Goal: Find specific page/section: Find specific page/section

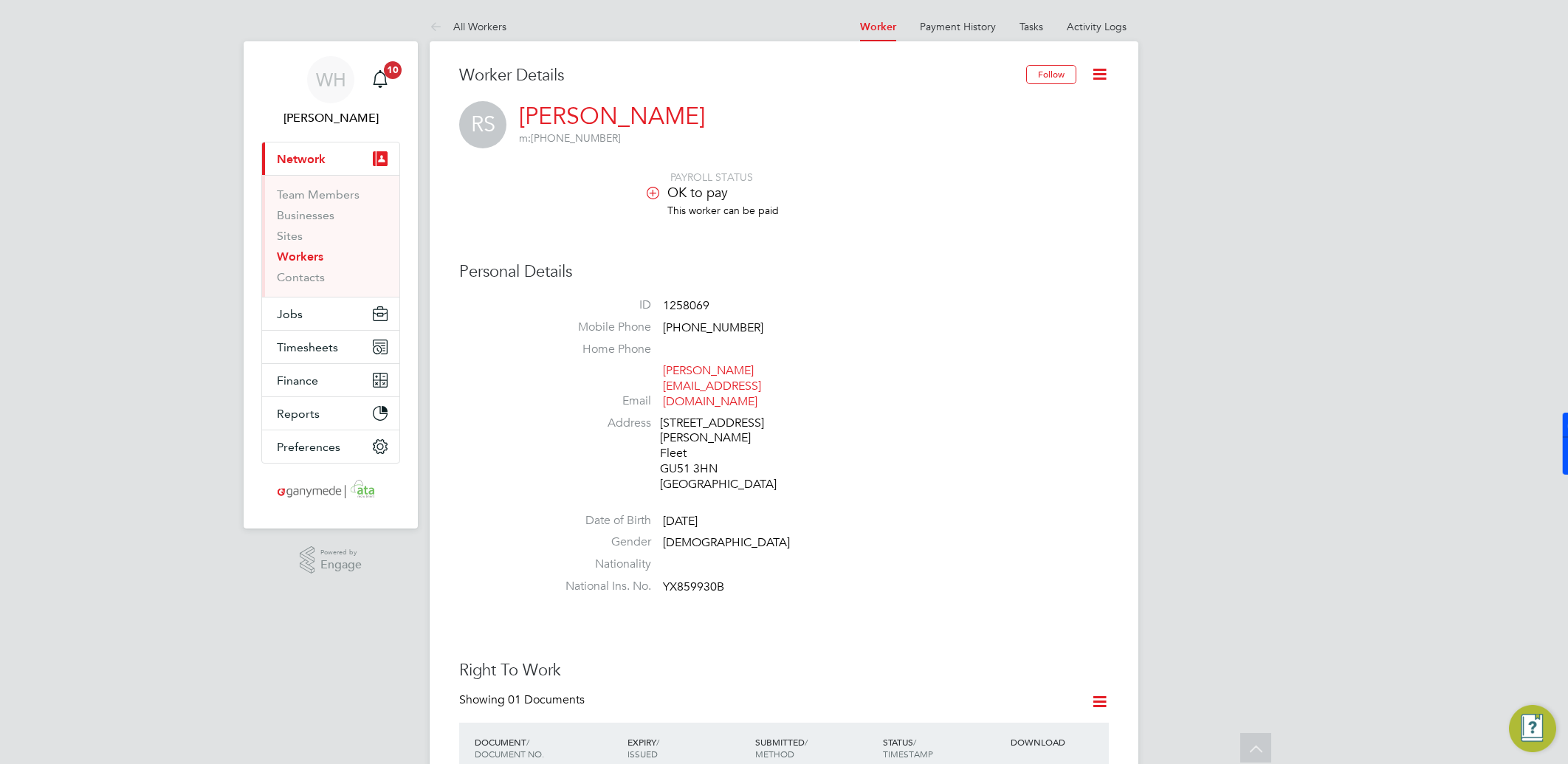
scroll to position [1963, 0]
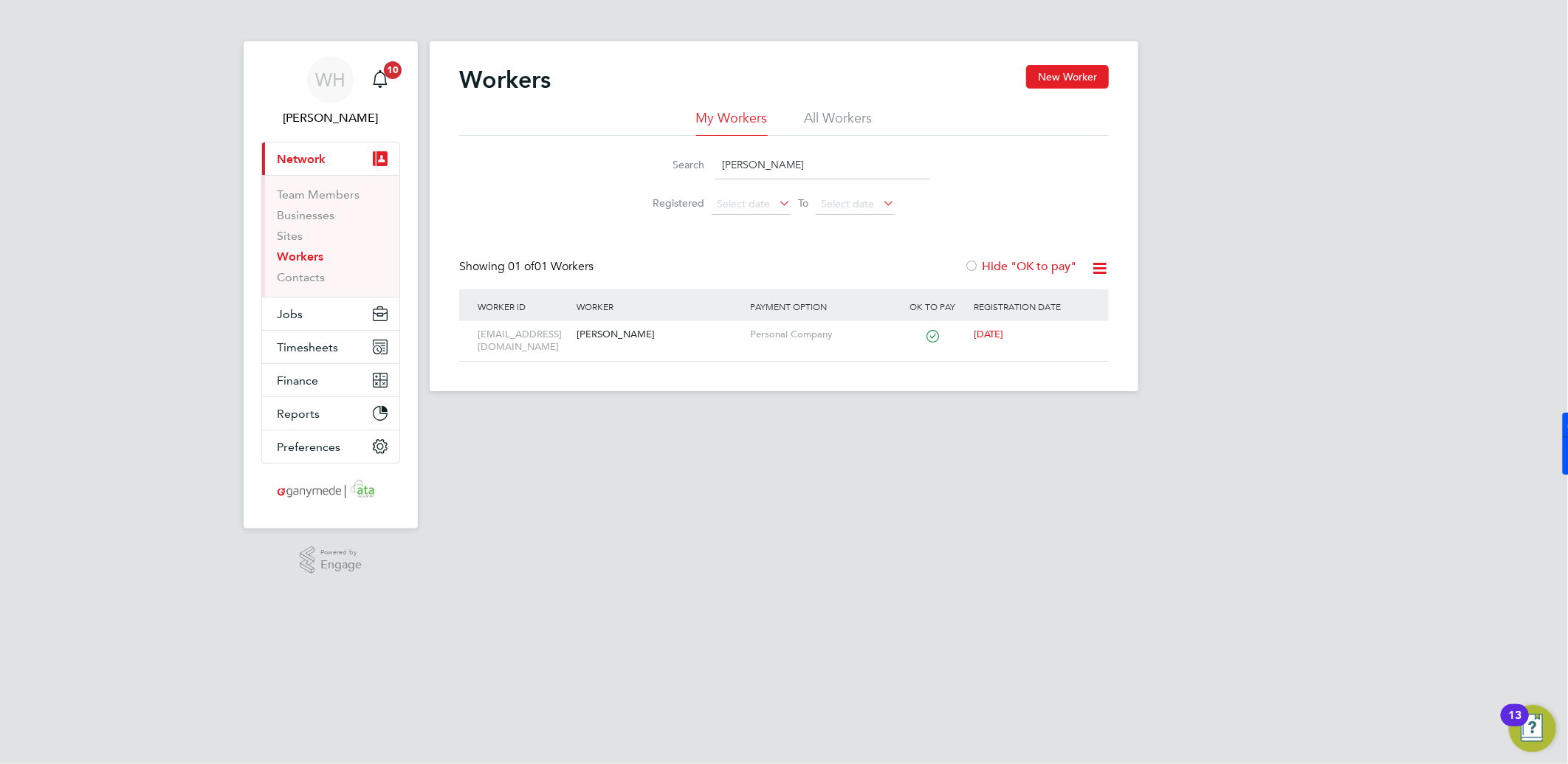
click at [769, 165] on input "dion barron" at bounding box center [822, 165] width 215 height 29
drag, startPoint x: 818, startPoint y: 160, endPoint x: 716, endPoint y: 158, distance: 102.0
click at [716, 158] on input "dion barron" at bounding box center [822, 165] width 215 height 29
click at [558, 337] on div "1204901" at bounding box center [523, 335] width 99 height 27
click at [752, 175] on input "nial casey" at bounding box center [822, 165] width 215 height 29
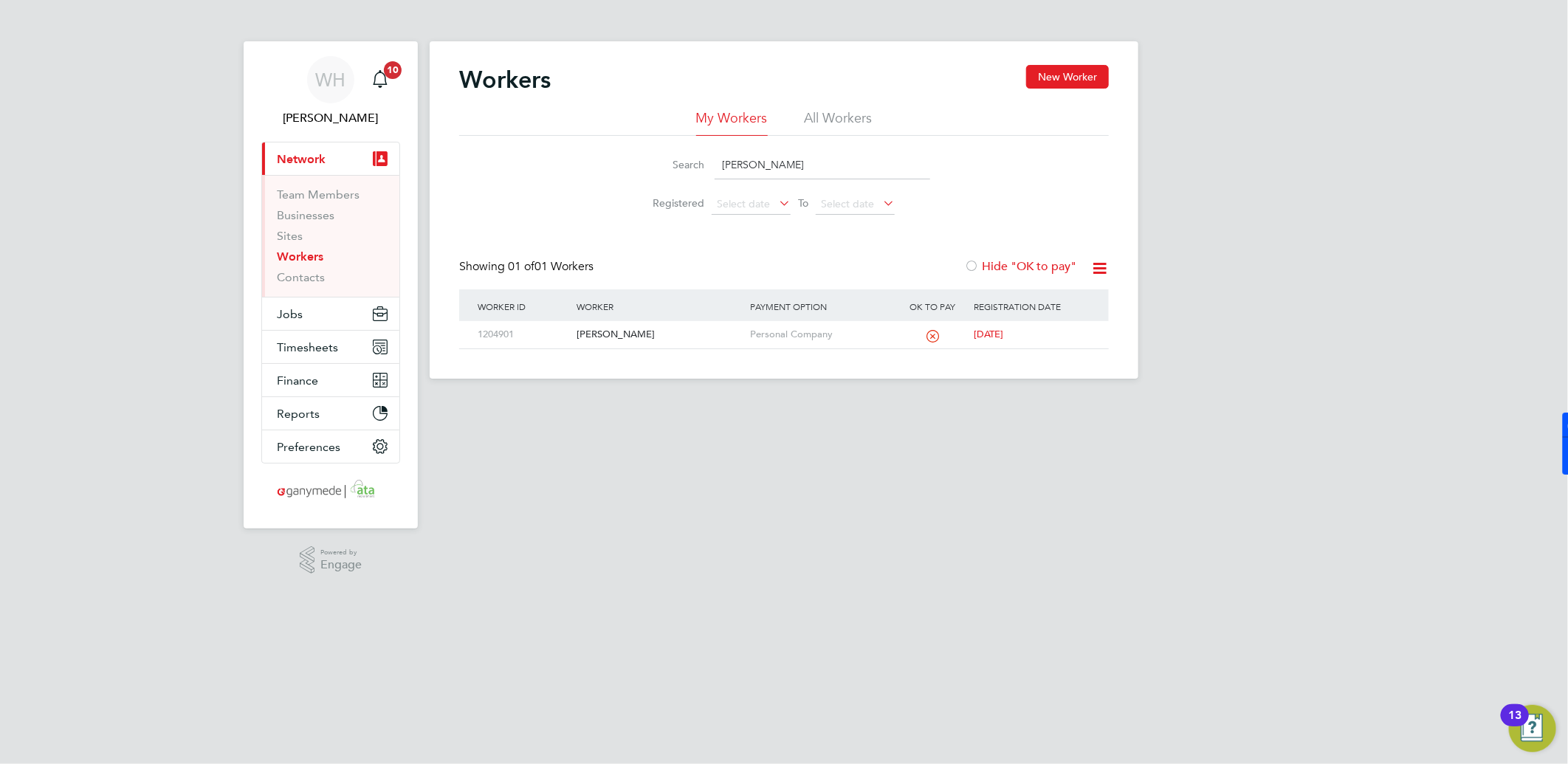
drag, startPoint x: 822, startPoint y: 158, endPoint x: 677, endPoint y: 159, distance: 145.0
click at [677, 159] on div "Search nial casey" at bounding box center [783, 165] width 293 height 29
type input "trevor slattery"
click at [539, 344] on div "1249326" at bounding box center [523, 335] width 99 height 27
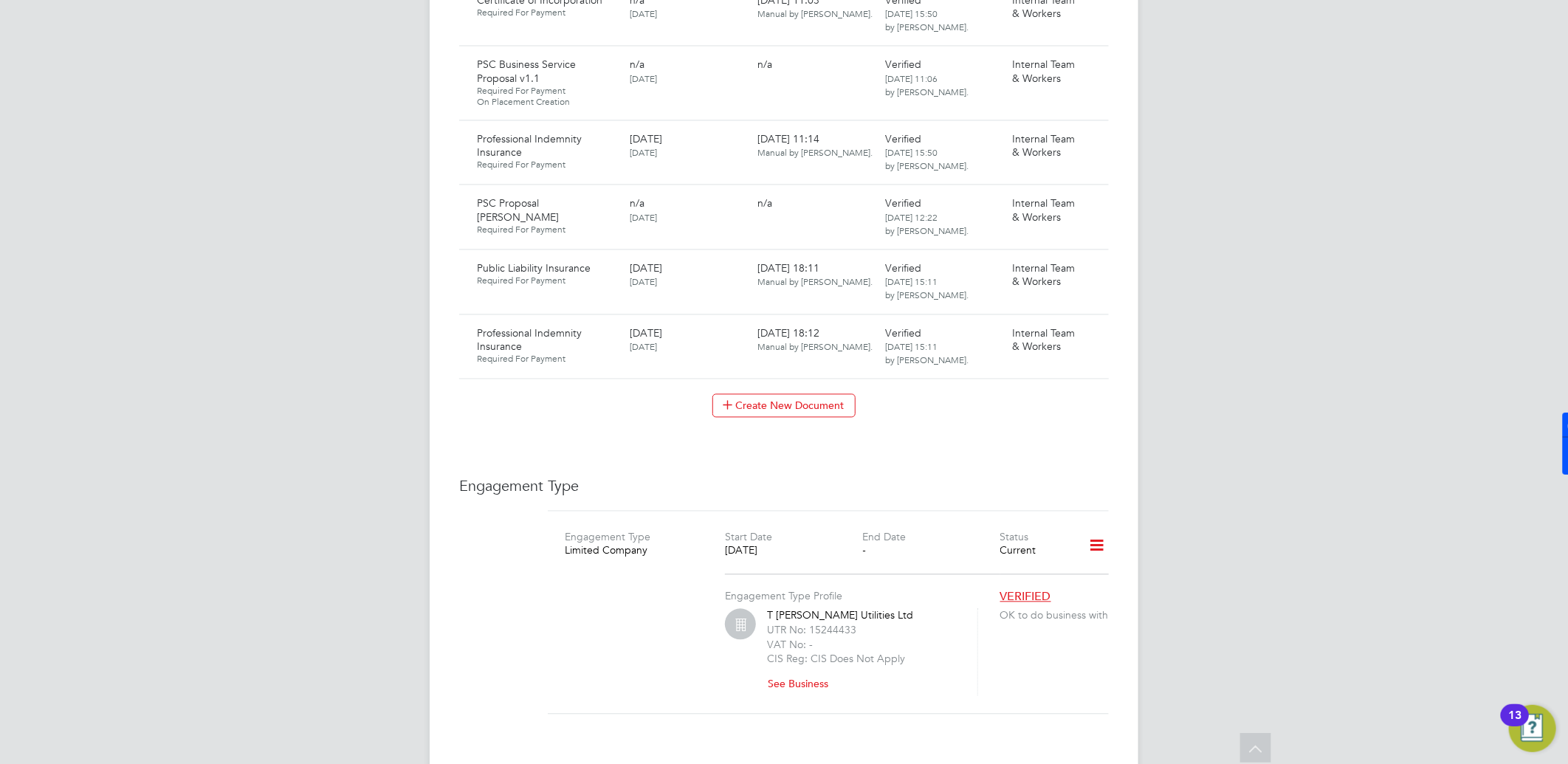
scroll to position [1486, 0]
